Goal: Transaction & Acquisition: Book appointment/travel/reservation

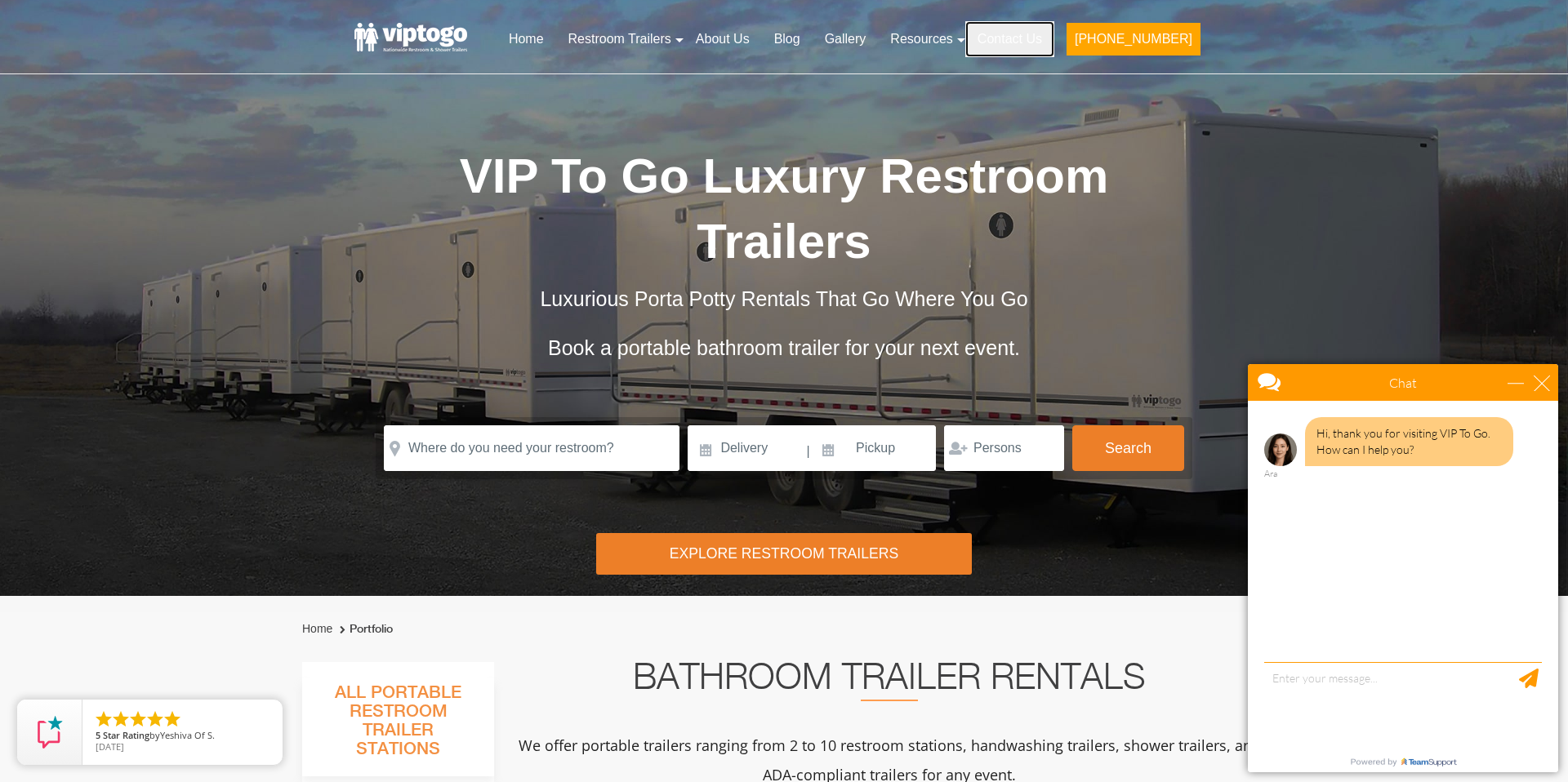
click at [1040, 33] on link "Contact Us" at bounding box center [1009, 39] width 89 height 36
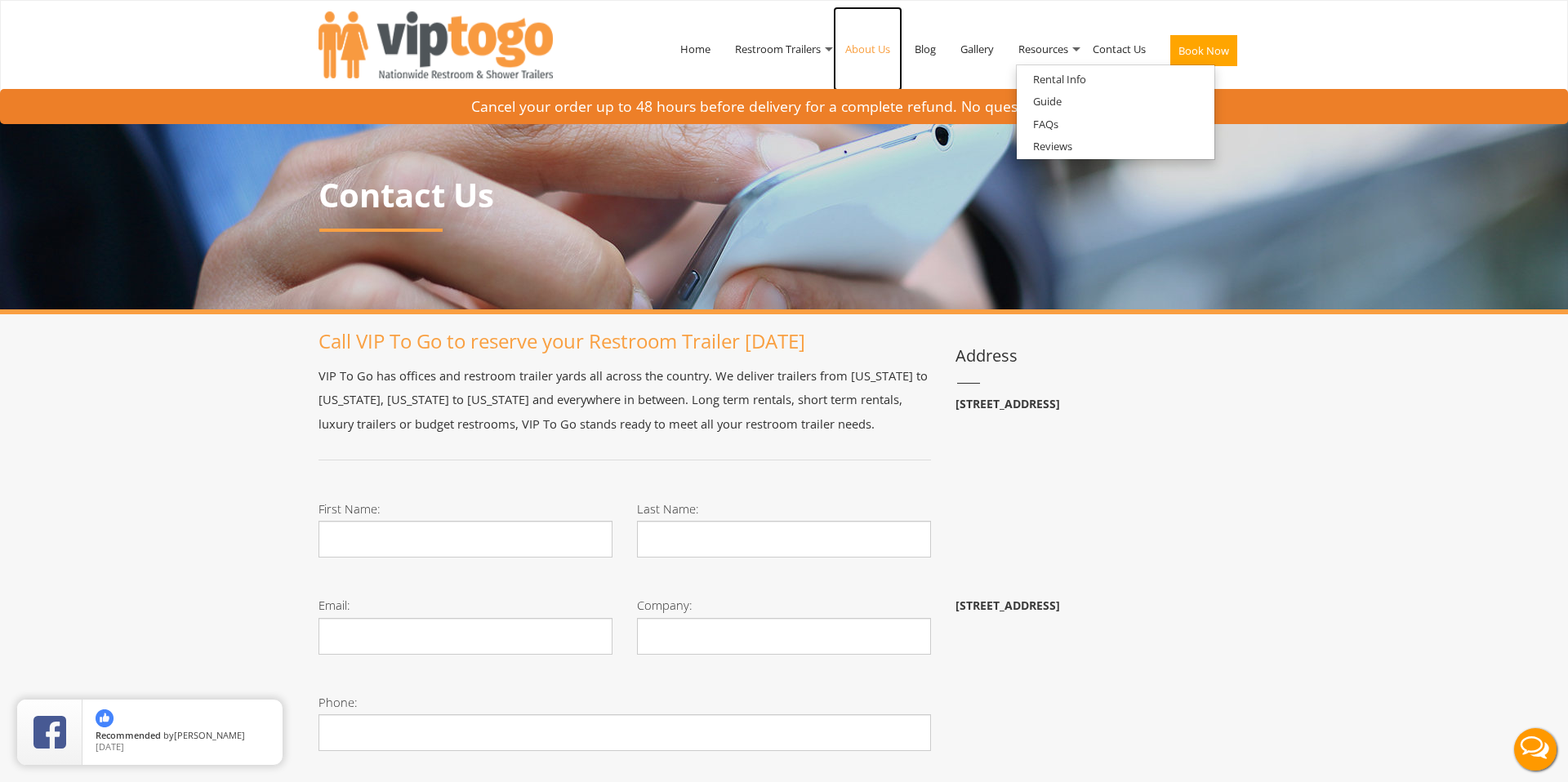
click at [870, 46] on link "About Us" at bounding box center [868, 49] width 70 height 84
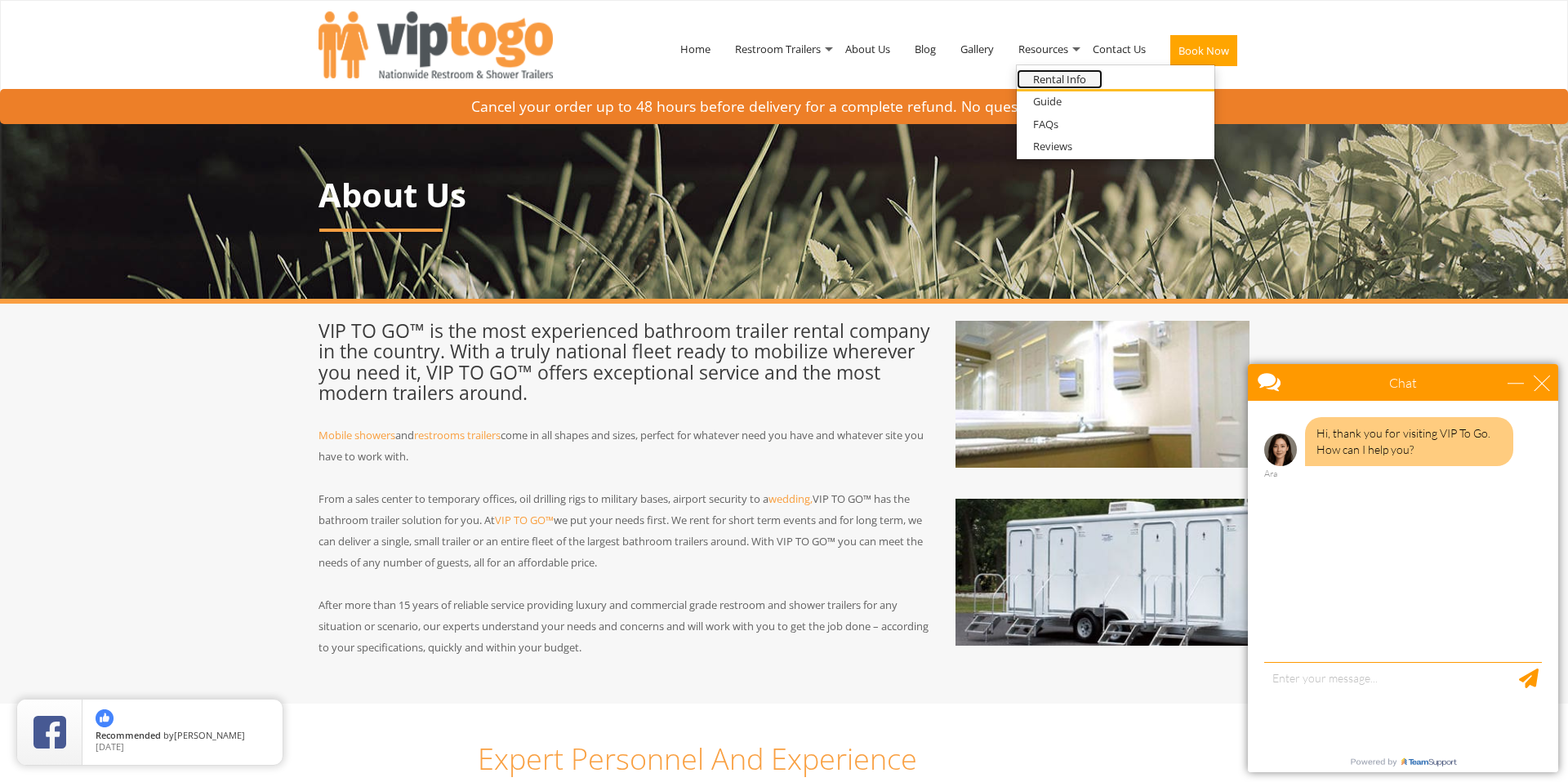
click at [1061, 78] on link "Rental Info" at bounding box center [1059, 80] width 85 height 21
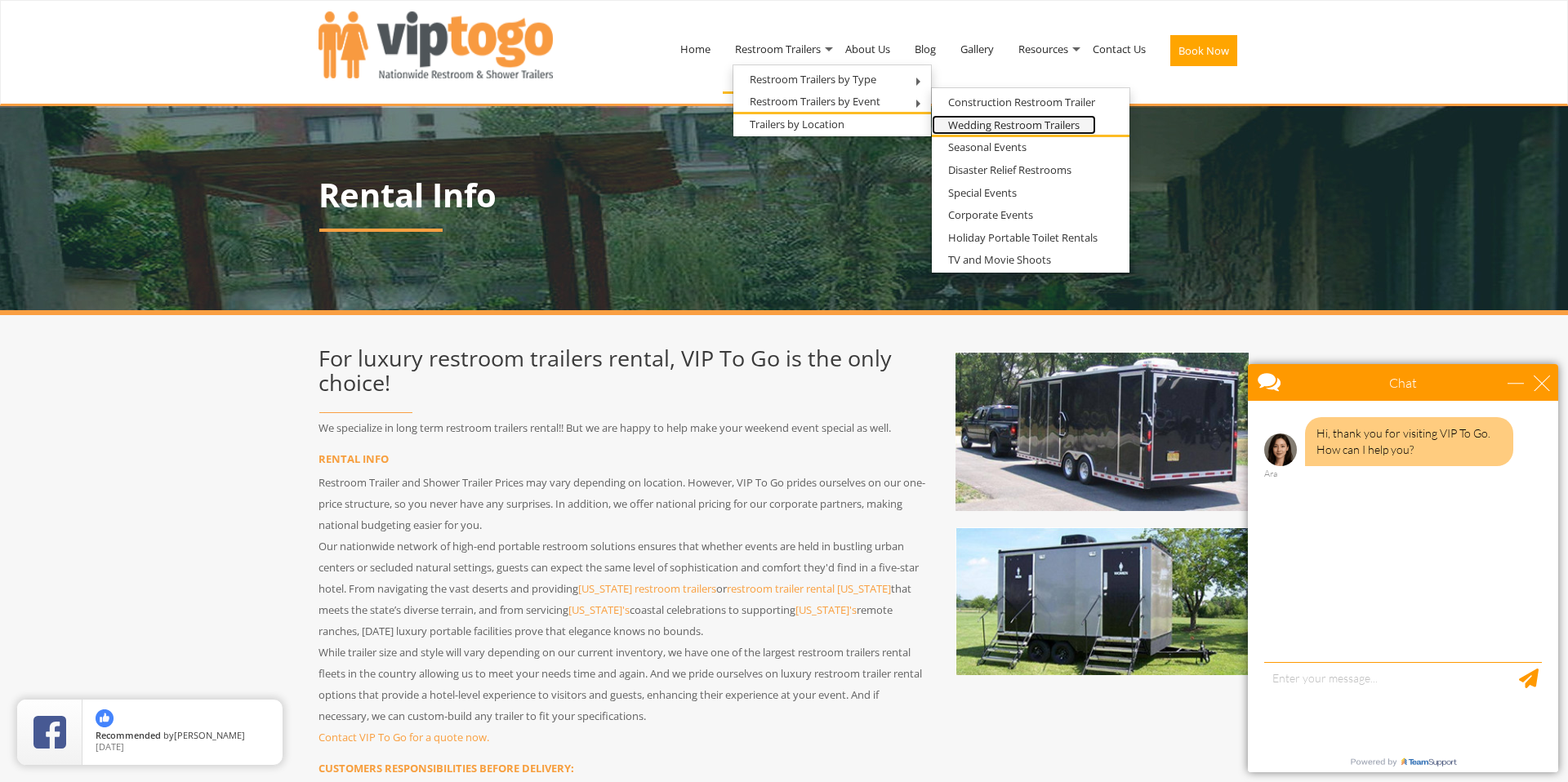
click at [1033, 126] on link "Wedding Restroom Trailers" at bounding box center [1014, 125] width 164 height 21
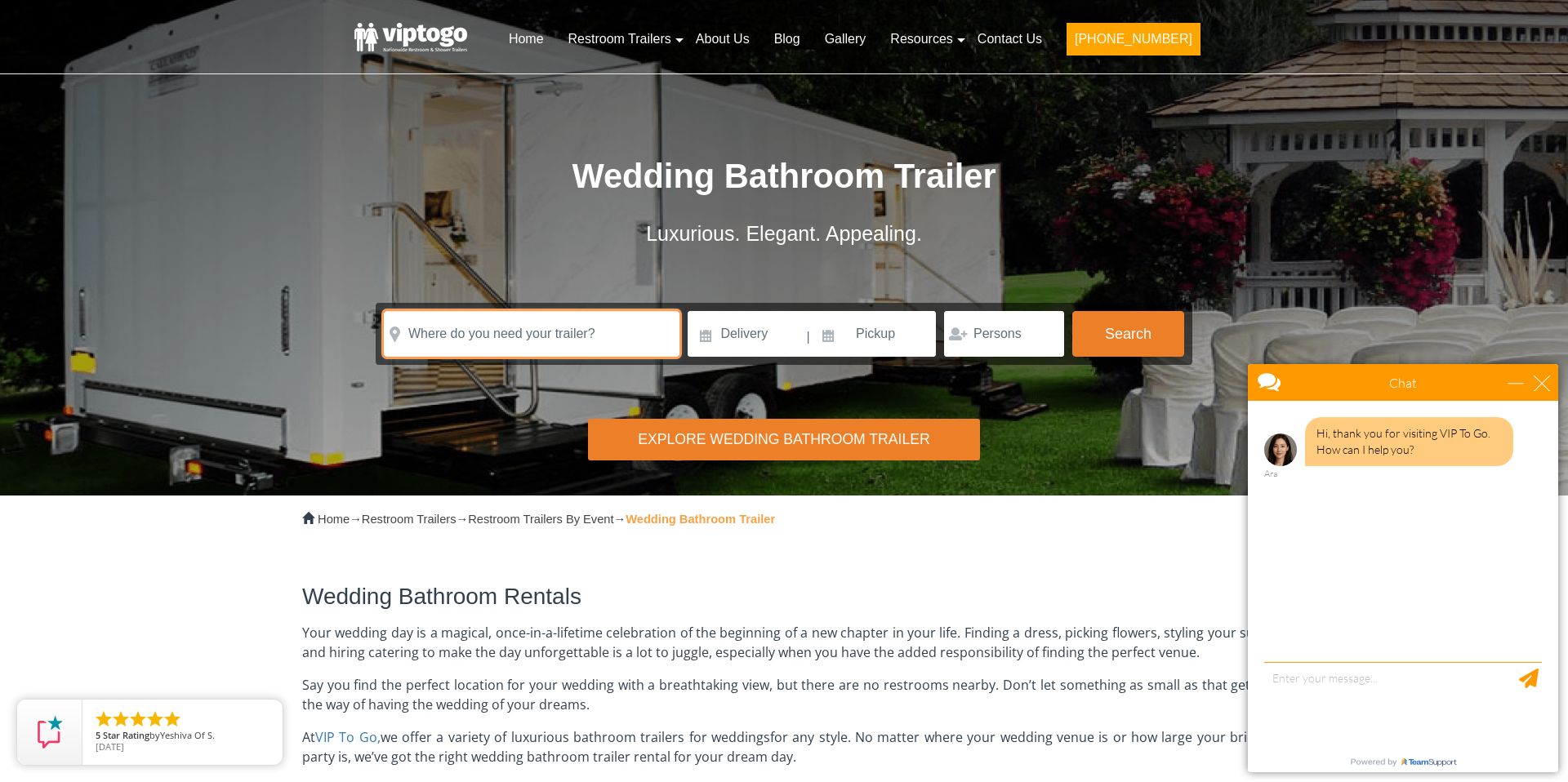
click at [594, 333] on input "text" at bounding box center [531, 333] width 296 height 46
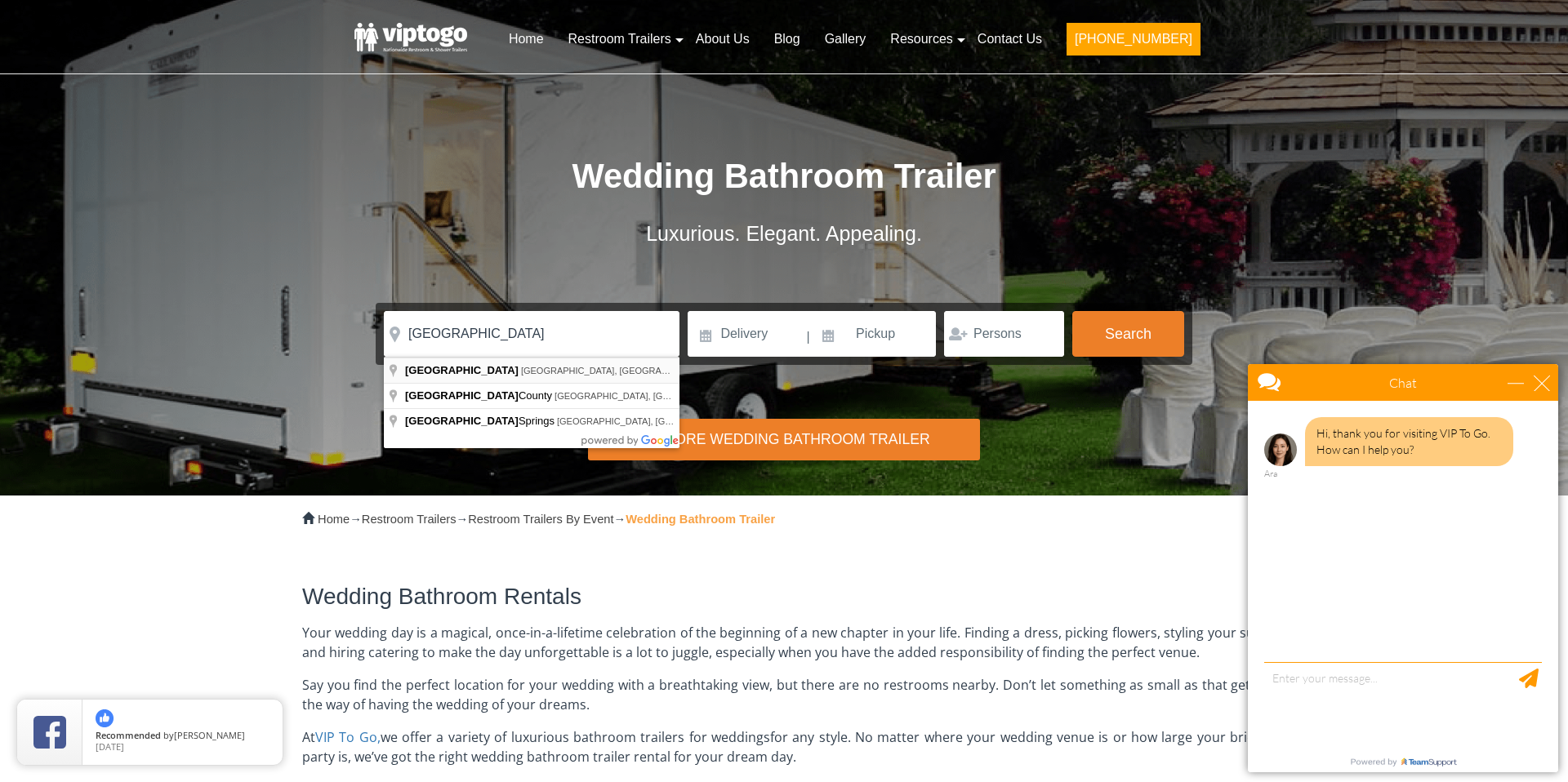
type input "Sarasota, FL, USA"
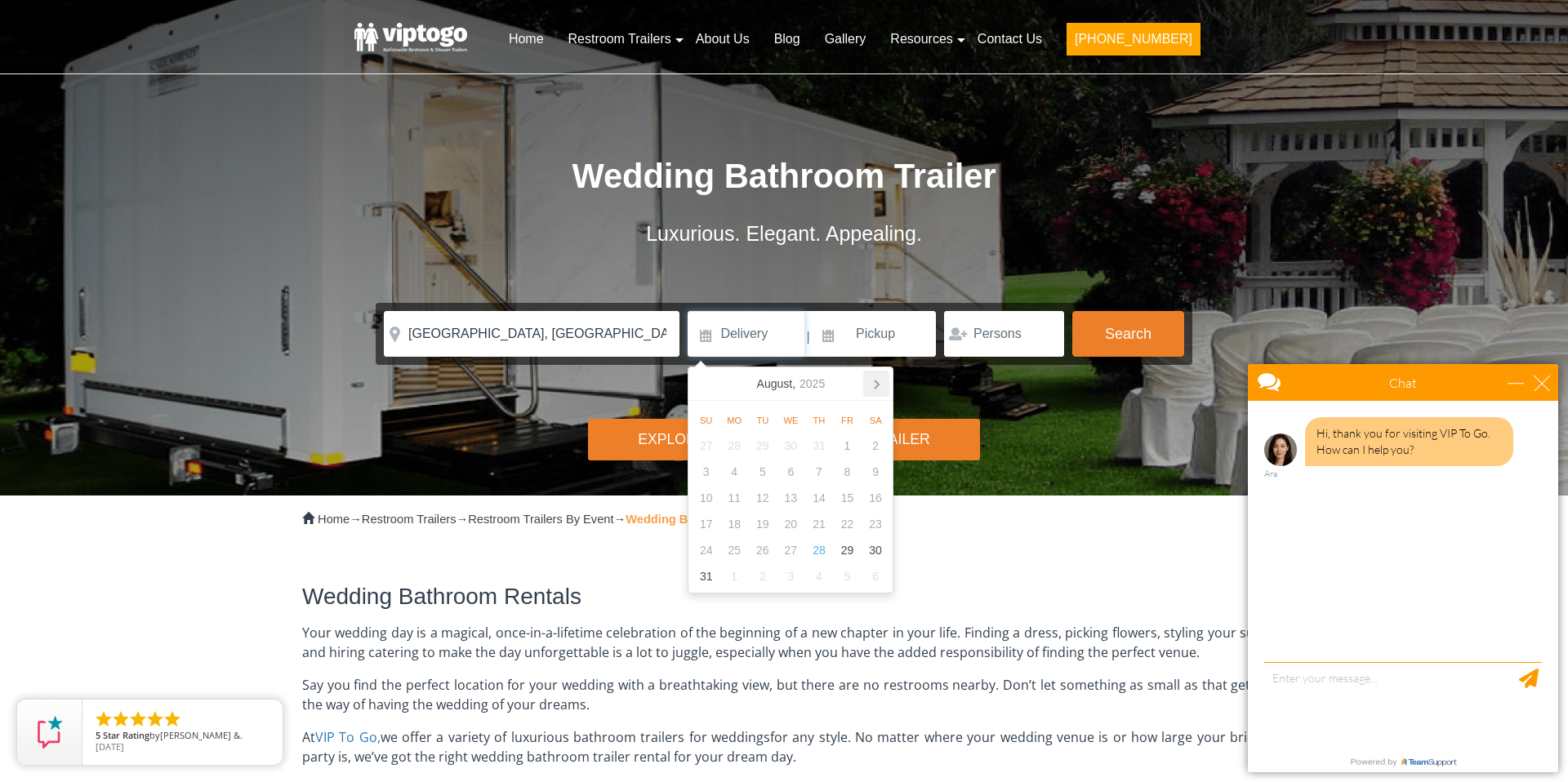
click at [874, 384] on icon at bounding box center [877, 384] width 27 height 27
click at [873, 492] on div "20" at bounding box center [876, 498] width 28 height 27
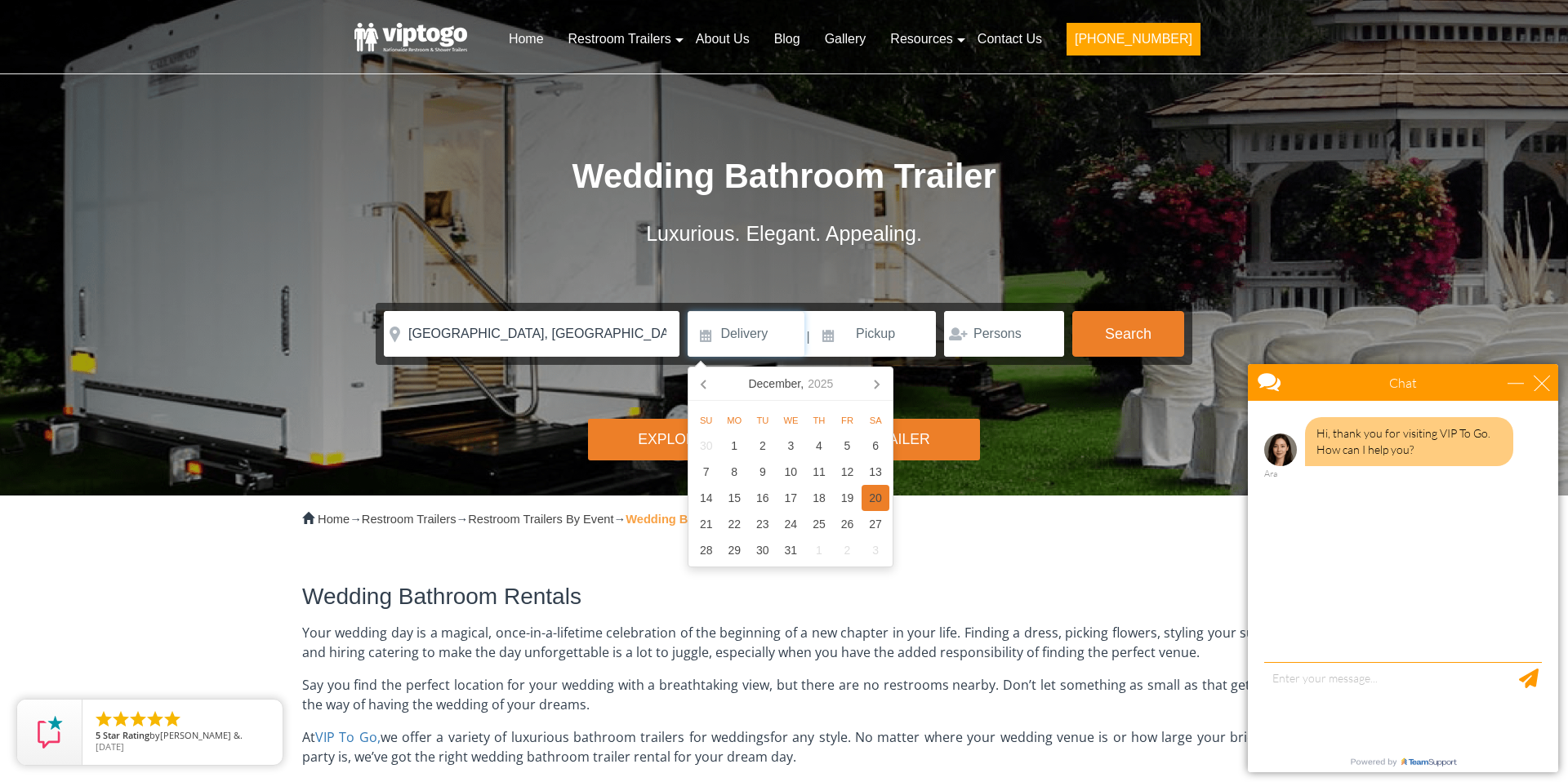
type input "12/20/2025"
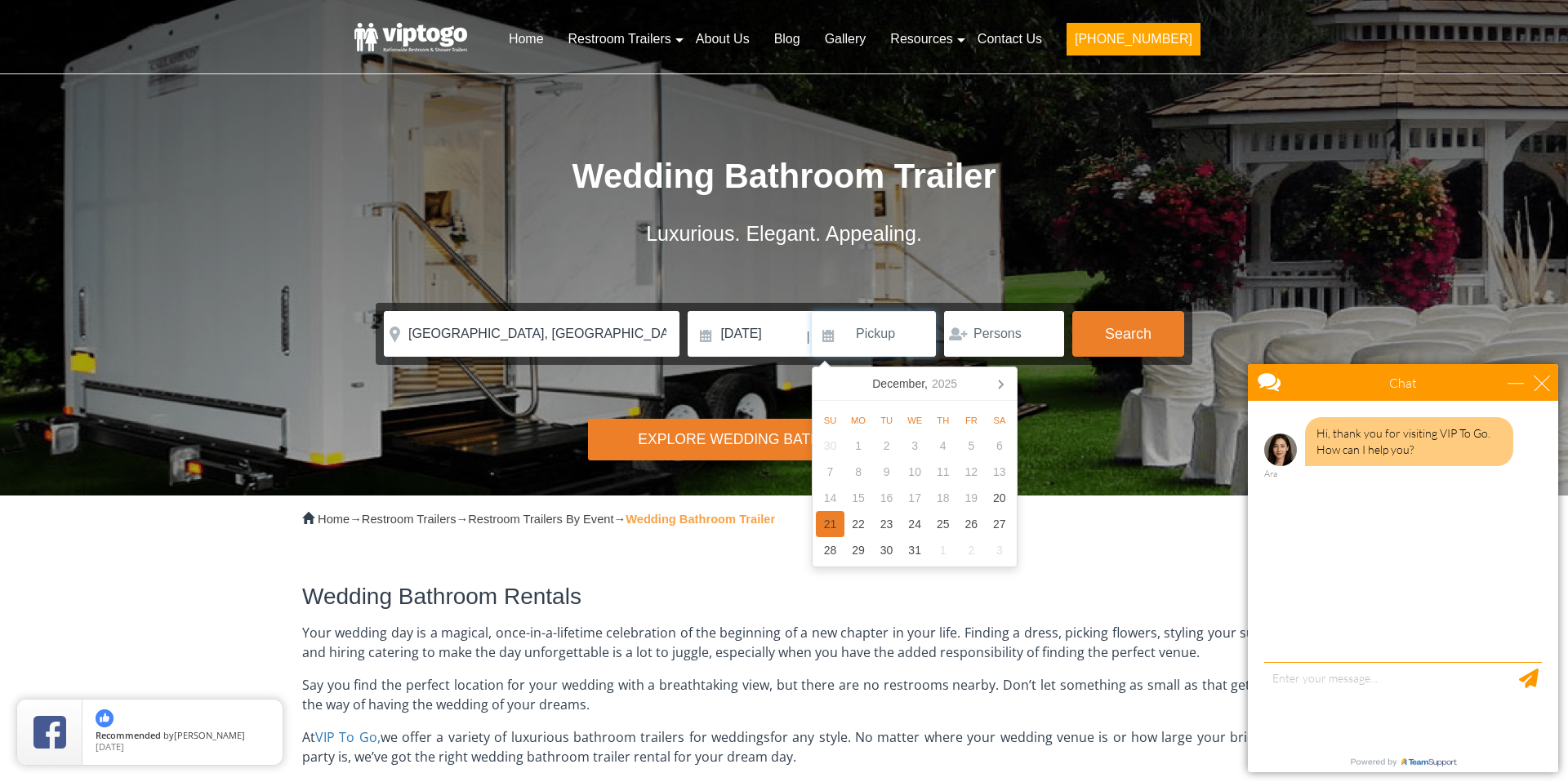
click at [830, 522] on div "21" at bounding box center [830, 524] width 28 height 27
type input "12/21/2025"
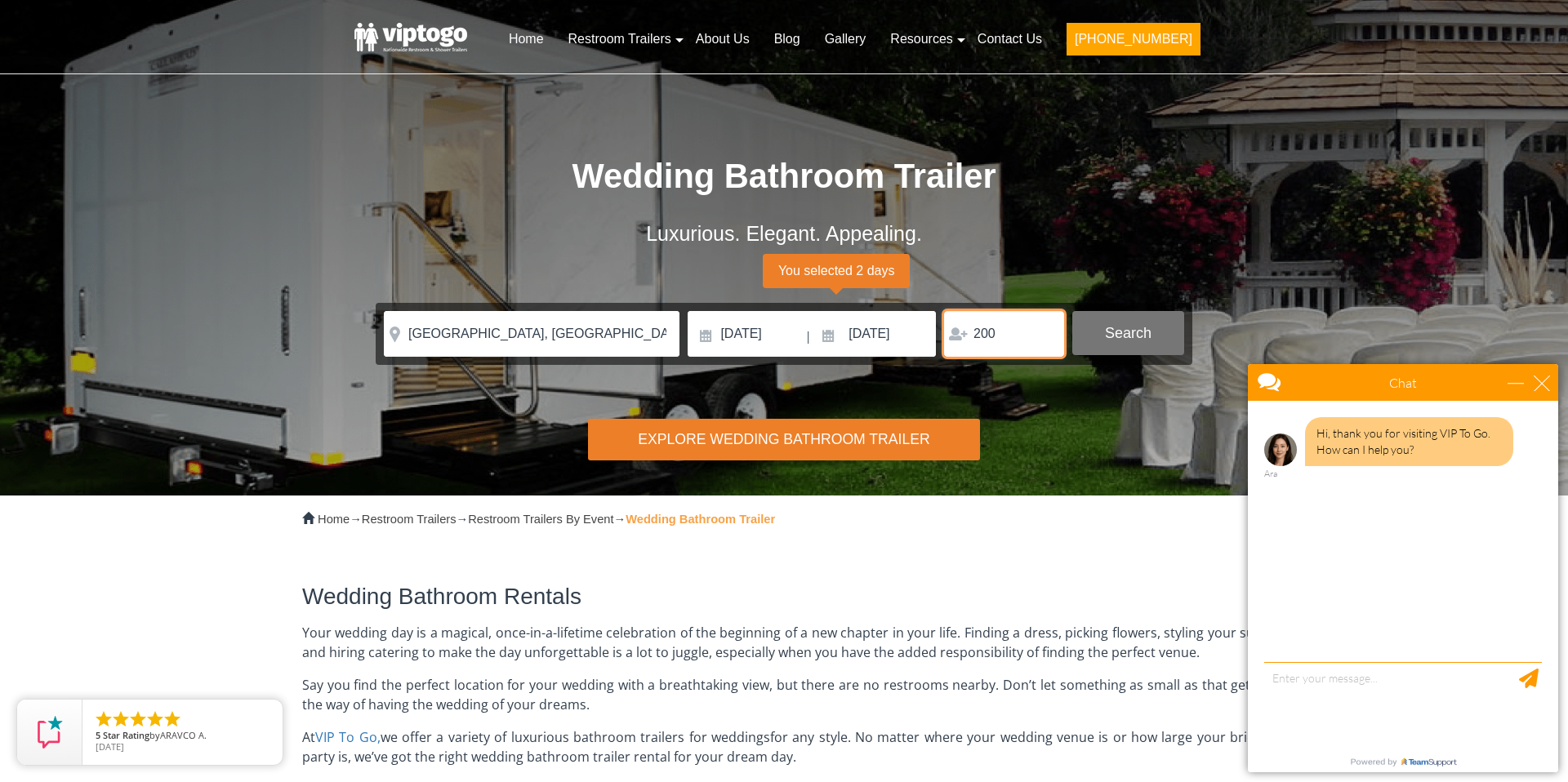
type input "200"
click at [1108, 332] on button "Search" at bounding box center [1128, 332] width 112 height 44
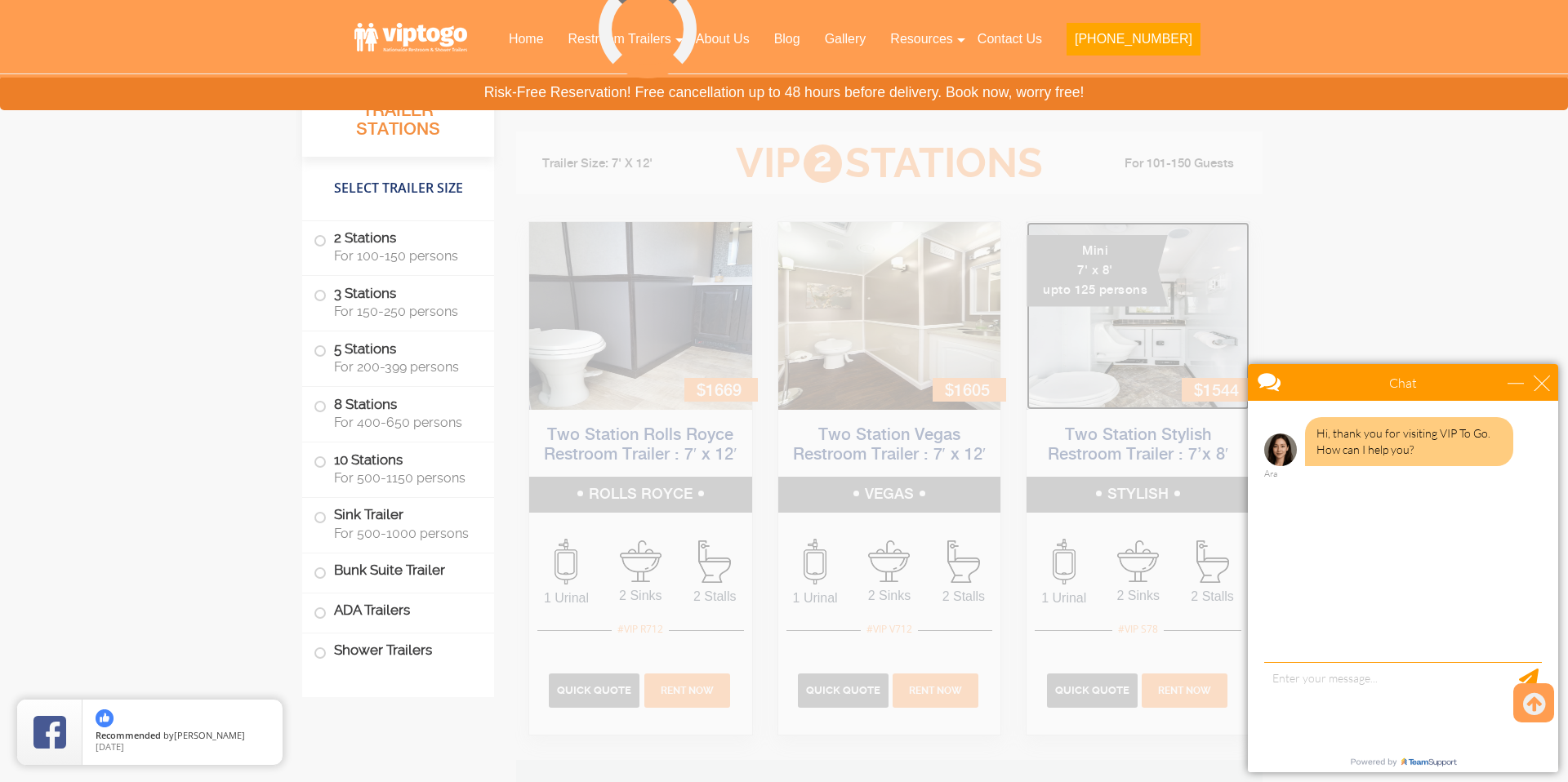
click at [1108, 332] on img at bounding box center [1138, 316] width 223 height 188
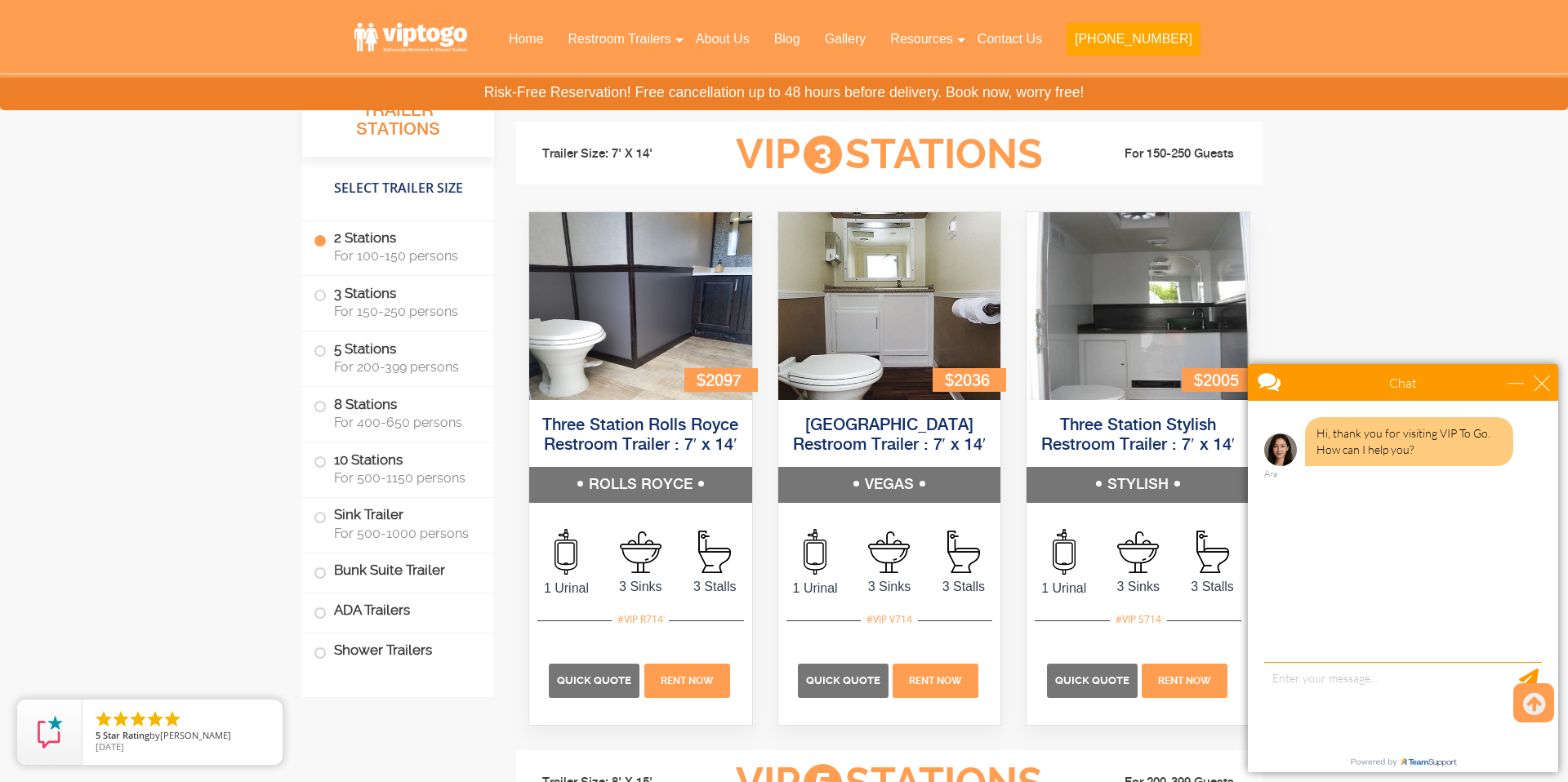
scroll to position [2528, 0]
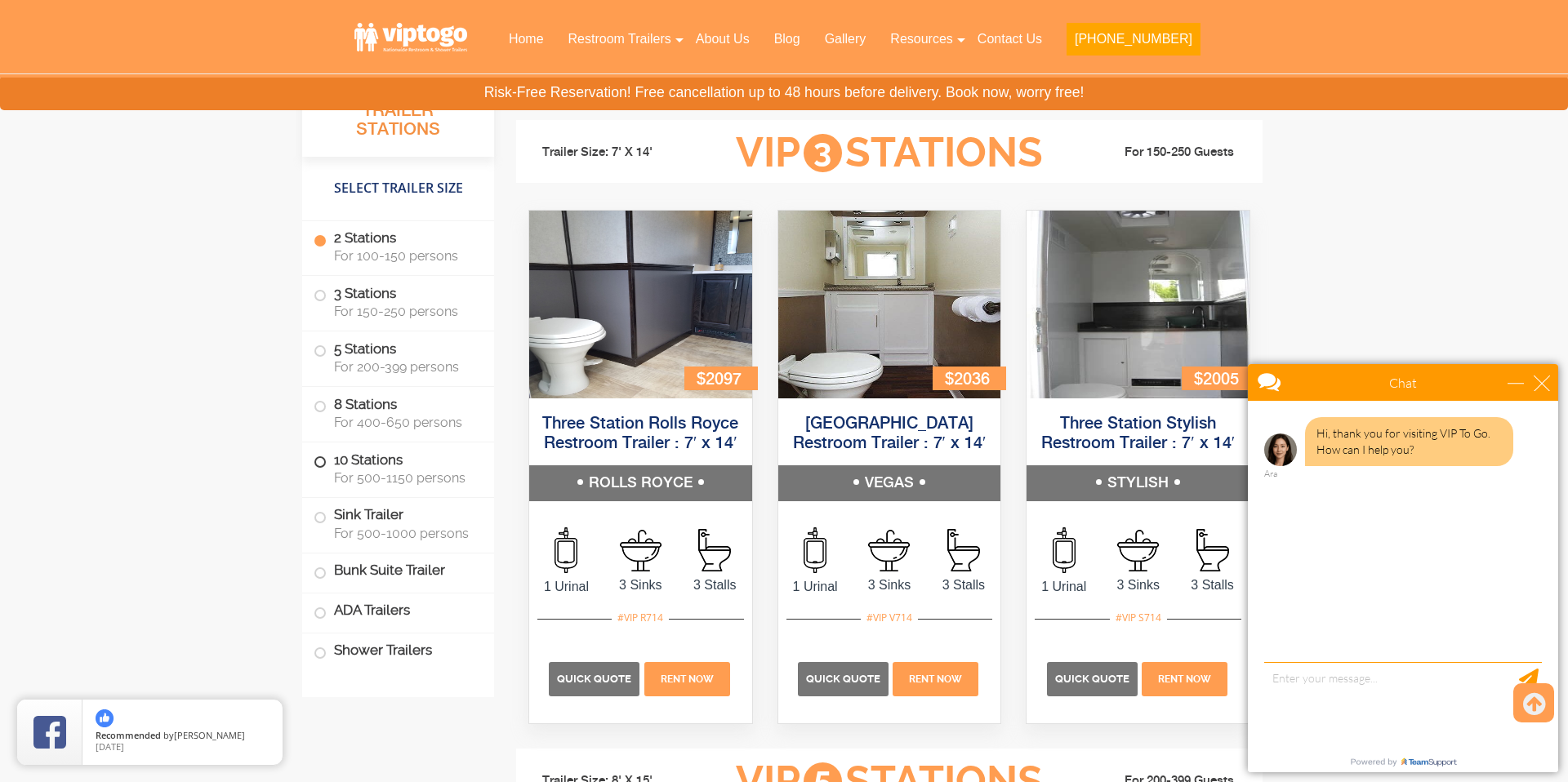
click at [322, 459] on span at bounding box center [320, 462] width 7 height 7
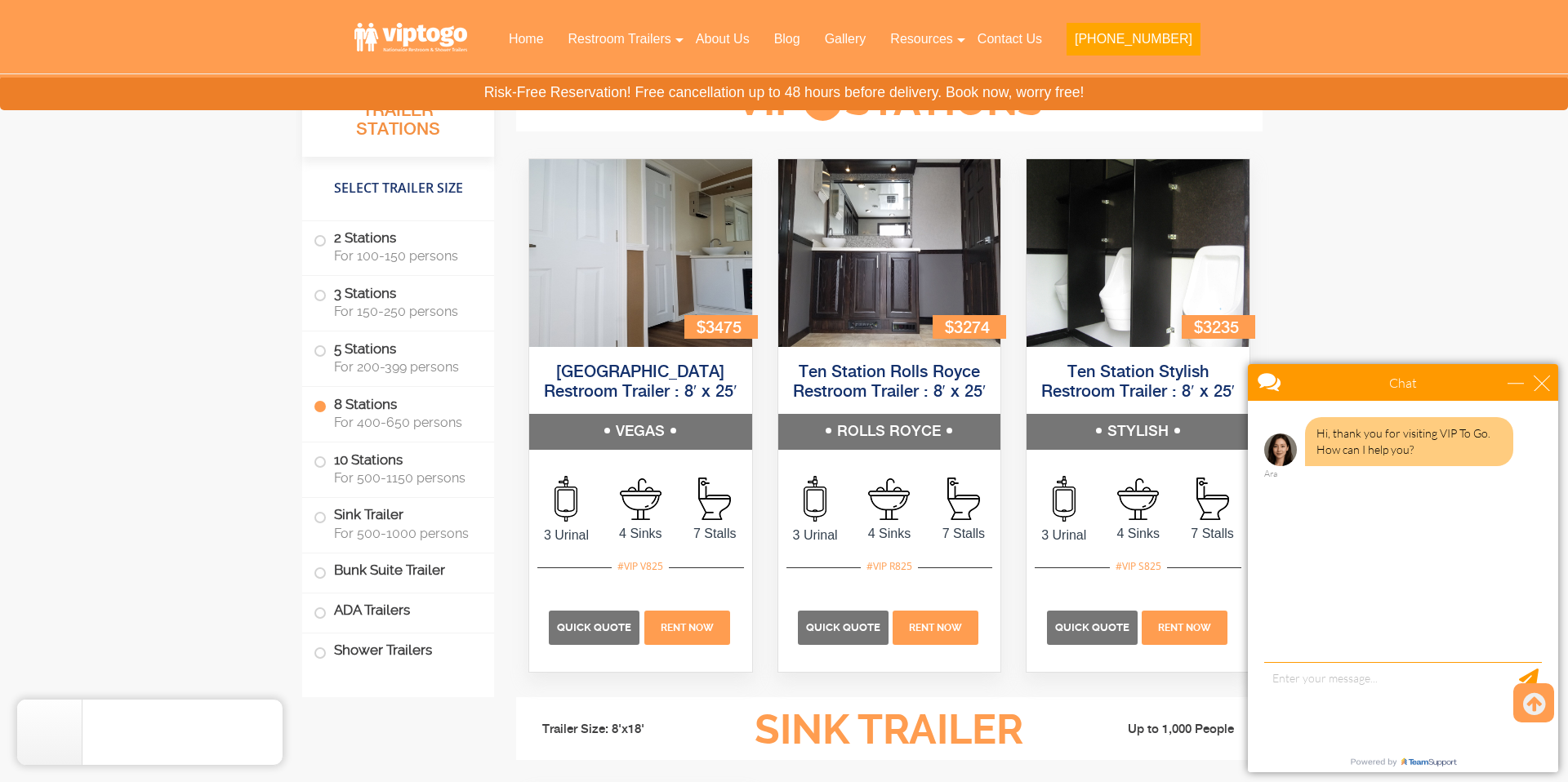
scroll to position [4468, 0]
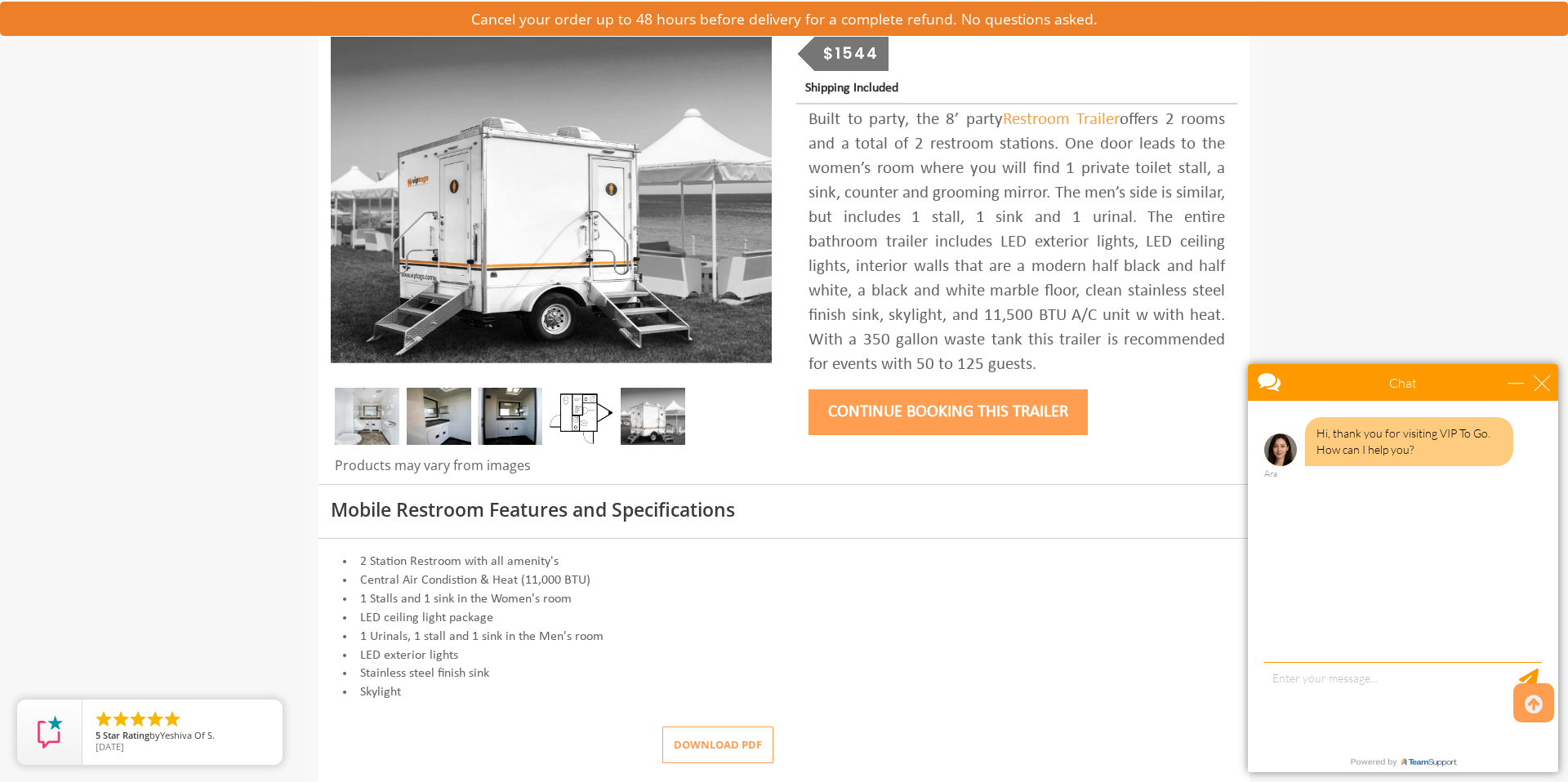
scroll to position [205, 0]
